Goal: Task Accomplishment & Management: Manage account settings

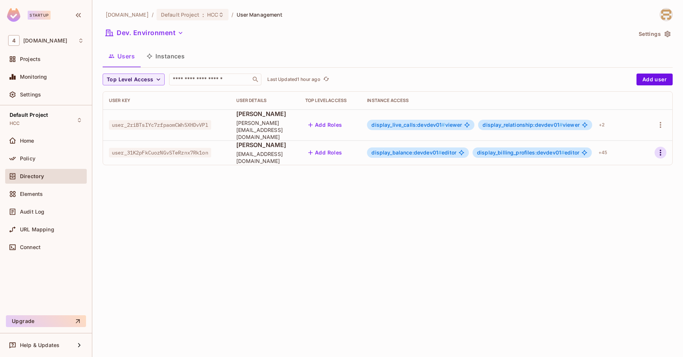
click at [662, 148] on icon "button" at bounding box center [660, 152] width 9 height 9
click at [628, 198] on div "Delete User" at bounding box center [631, 195] width 29 height 7
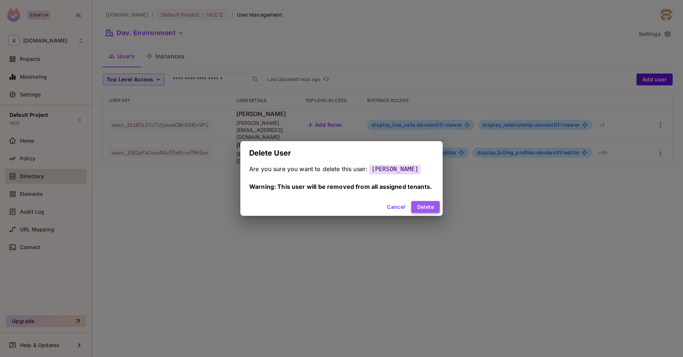
click at [416, 211] on button "Delete" at bounding box center [426, 207] width 28 height 12
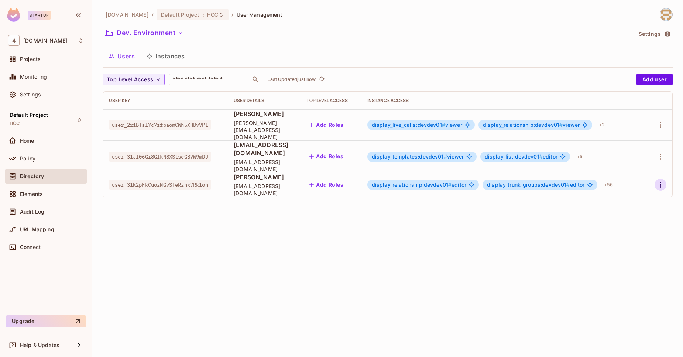
click at [665, 180] on icon "button" at bounding box center [660, 184] width 9 height 9
click at [637, 186] on li "Edit" at bounding box center [628, 187] width 65 height 16
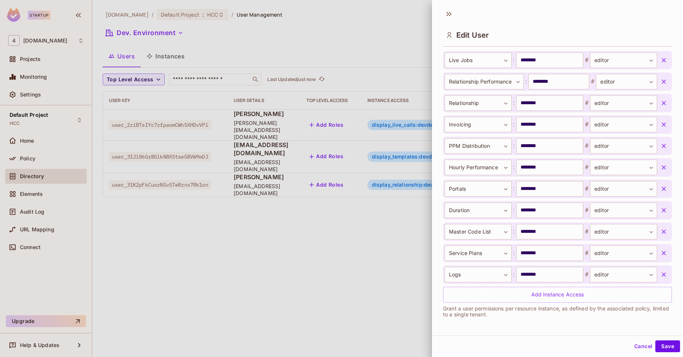
scroll to position [1, 0]
click at [638, 346] on button "Cancel" at bounding box center [644, 345] width 24 height 12
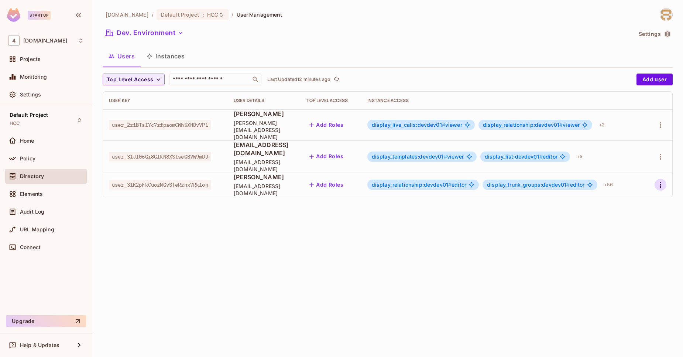
click at [656, 179] on button "button" at bounding box center [661, 185] width 12 height 12
click at [622, 223] on span "Delete User" at bounding box center [632, 220] width 34 height 12
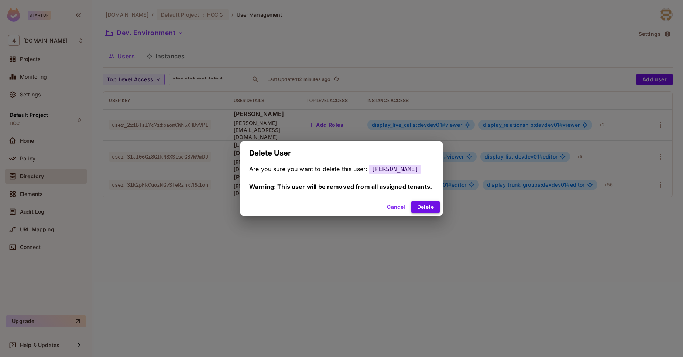
click at [431, 210] on button "Delete" at bounding box center [426, 207] width 28 height 12
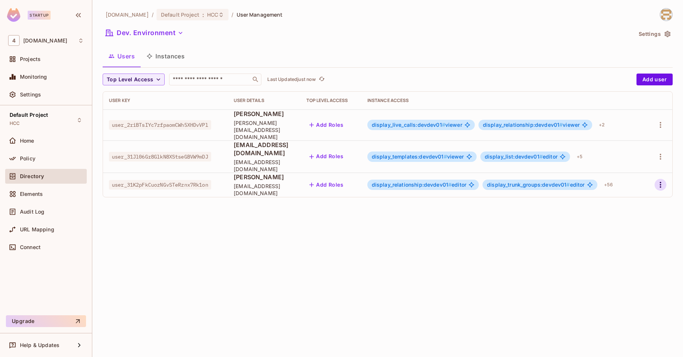
click at [657, 180] on icon "button" at bounding box center [660, 184] width 9 height 9
click at [616, 221] on span "Delete User" at bounding box center [632, 220] width 34 height 12
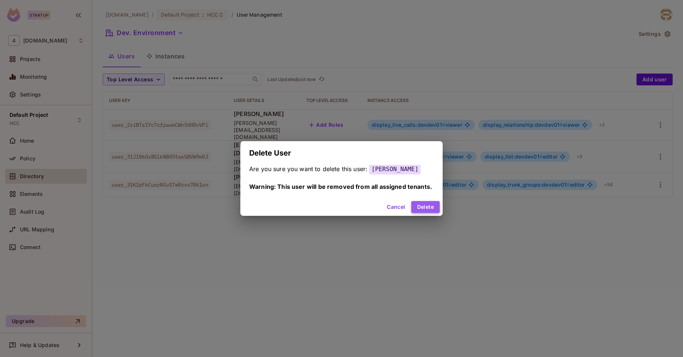
click at [419, 211] on button "Delete" at bounding box center [426, 207] width 28 height 12
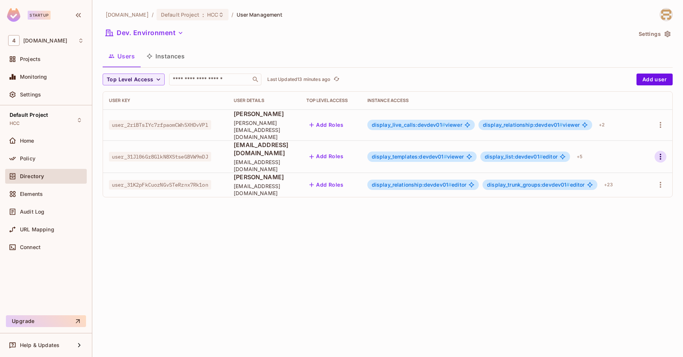
click at [659, 152] on icon "button" at bounding box center [660, 156] width 9 height 9
click at [622, 190] on span "Delete User" at bounding box center [632, 196] width 34 height 12
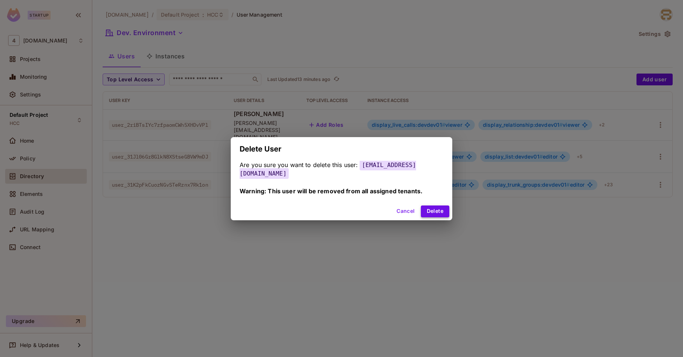
click at [439, 205] on button "Delete" at bounding box center [435, 211] width 28 height 12
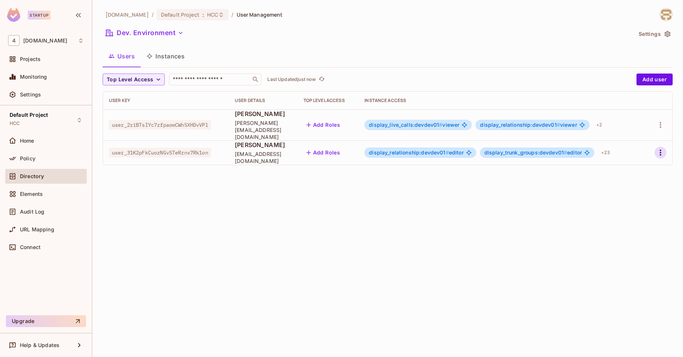
click at [663, 149] on icon "button" at bounding box center [660, 152] width 9 height 9
click at [647, 168] on li "Edit" at bounding box center [628, 163] width 65 height 16
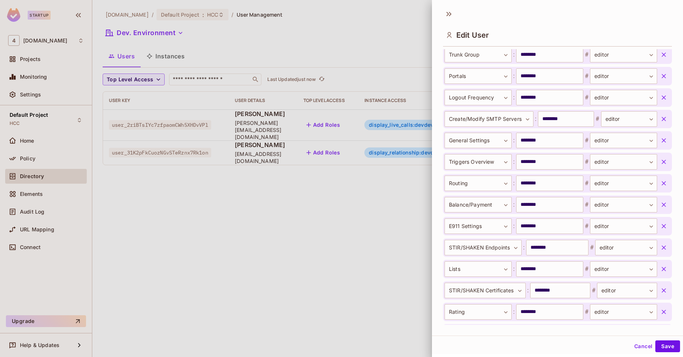
scroll to position [572, 0]
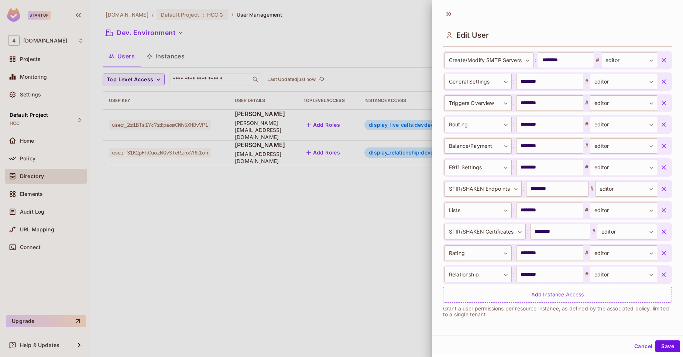
click at [330, 267] on div at bounding box center [341, 178] width 683 height 357
